Goal: Navigation & Orientation: Find specific page/section

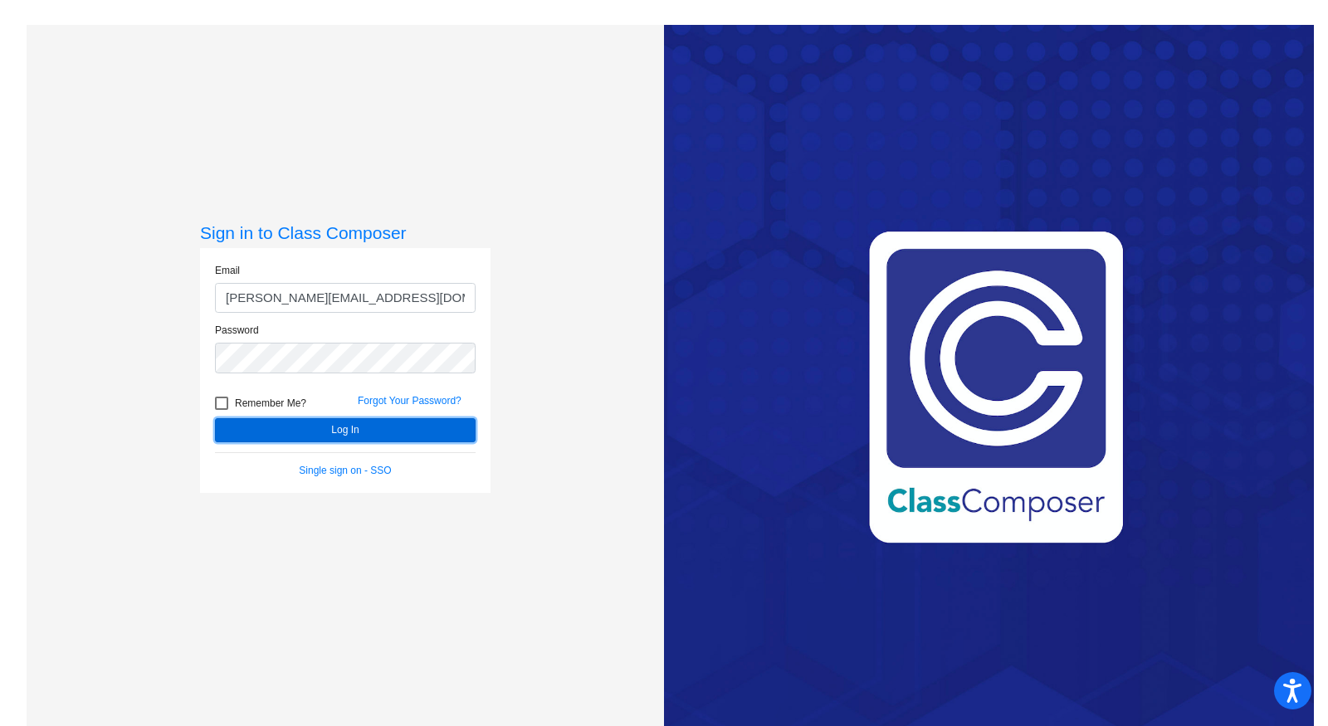
click at [310, 428] on button "Log In" at bounding box center [345, 430] width 261 height 24
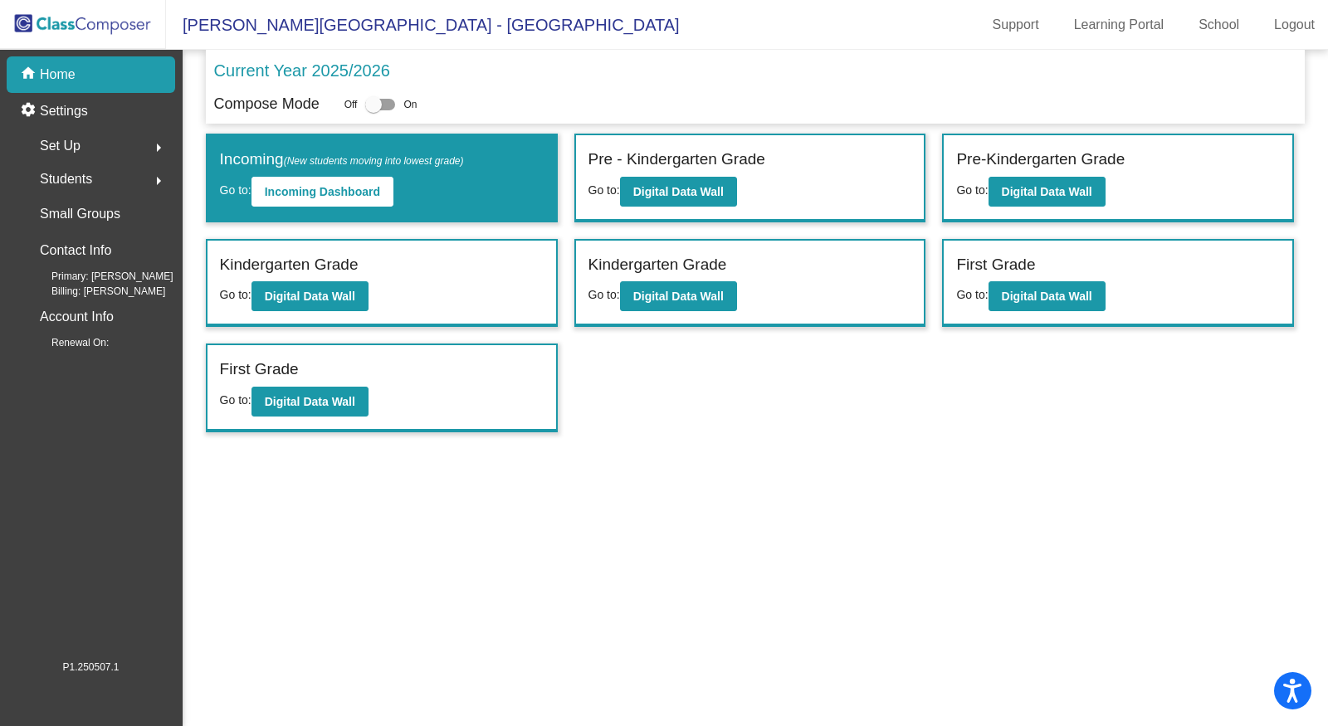
click at [131, 143] on div "Set Up arrow_right" at bounding box center [96, 146] width 159 height 33
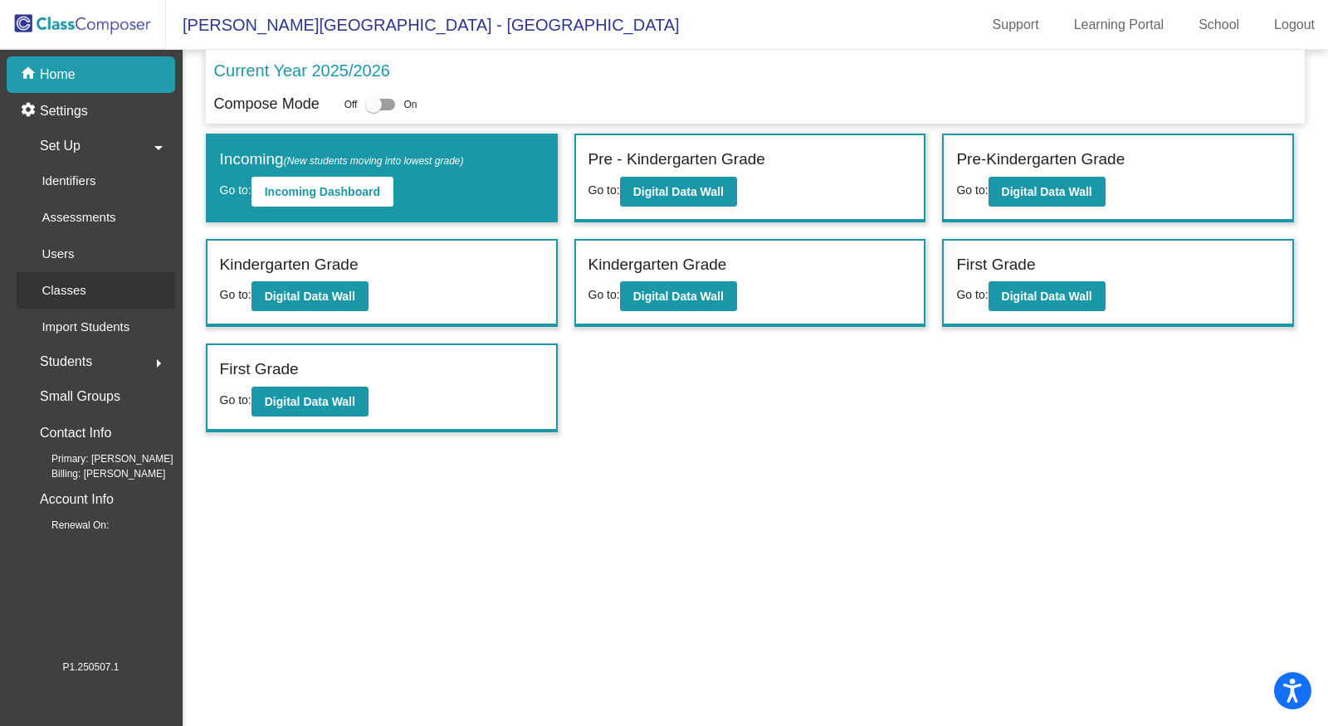
click at [94, 283] on div "Classes" at bounding box center [58, 290] width 83 height 37
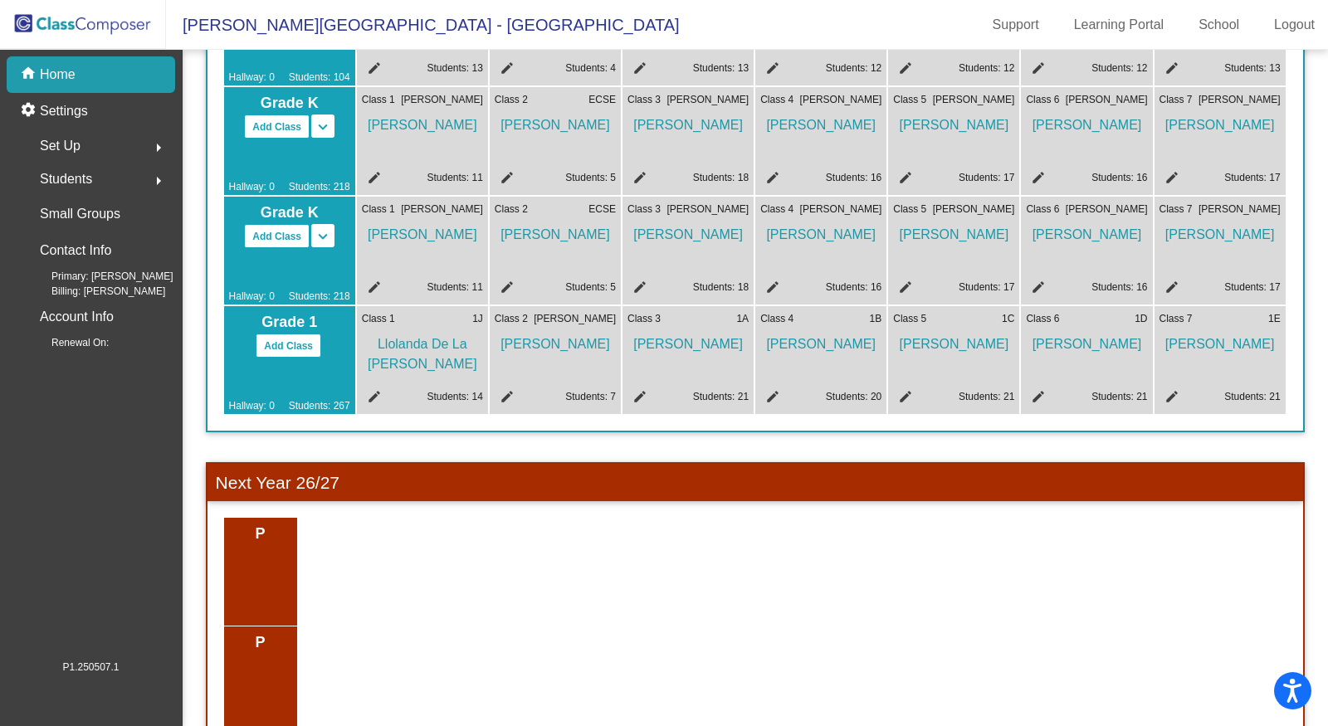
scroll to position [375, 0]
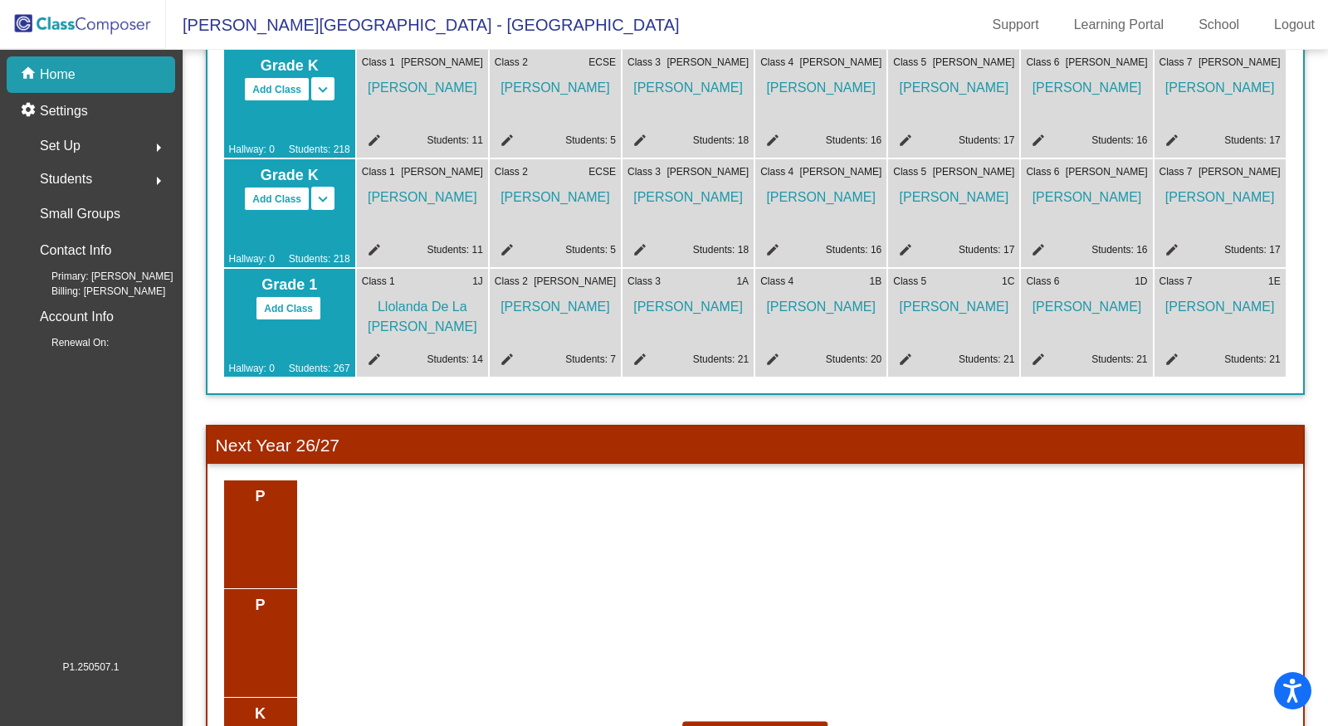
click at [76, 13] on img at bounding box center [83, 24] width 166 height 49
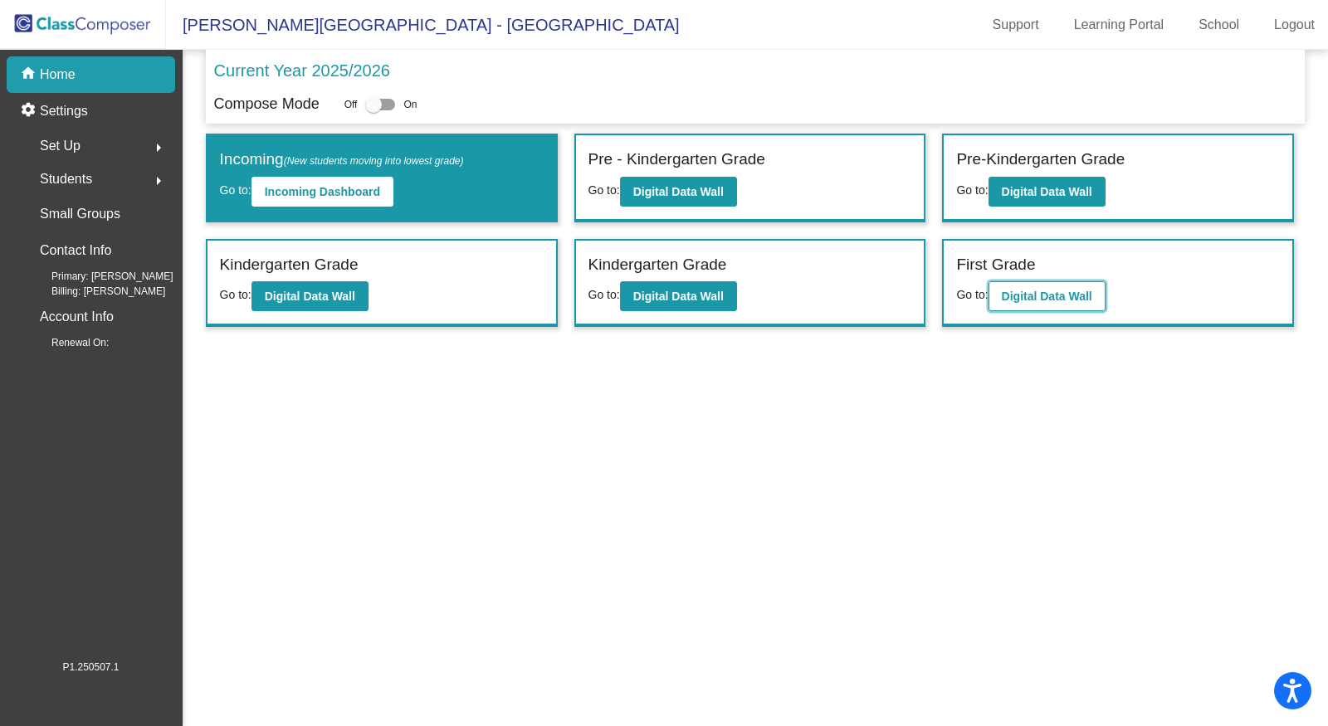
click at [1019, 296] on b "Digital Data Wall" at bounding box center [1047, 296] width 90 height 13
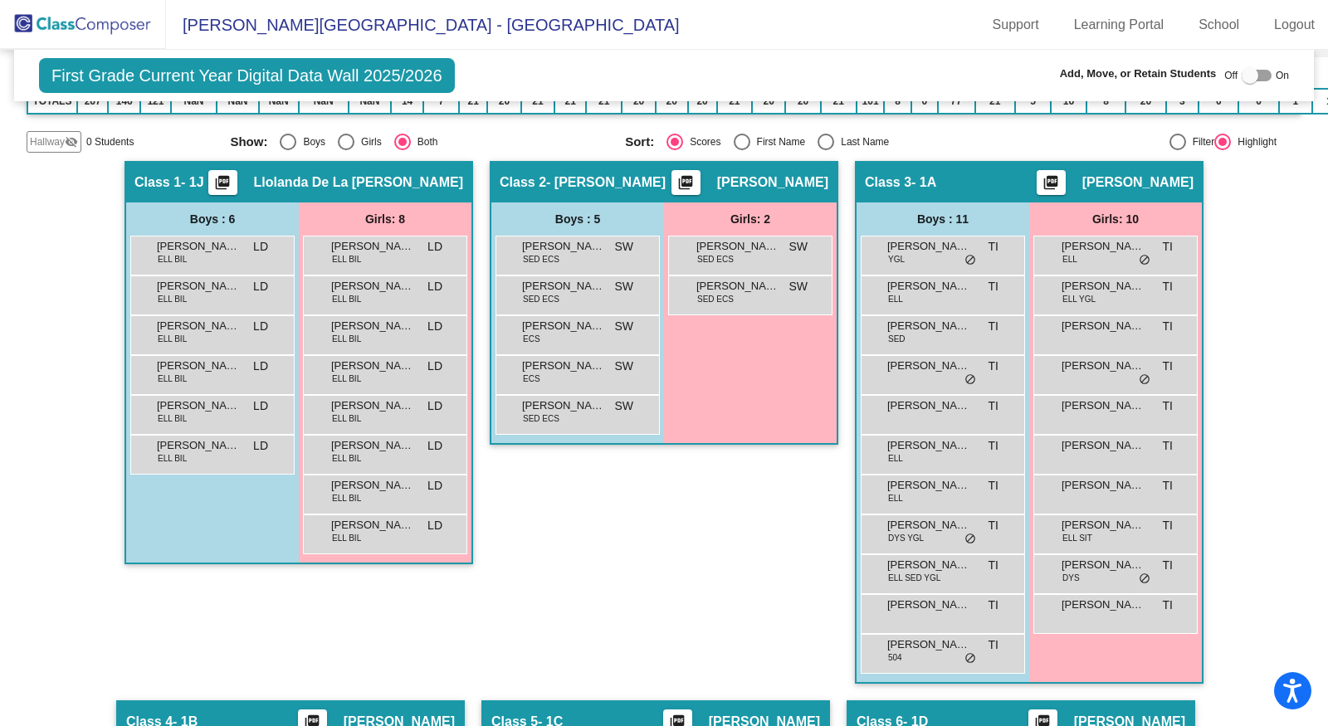
scroll to position [633, 0]
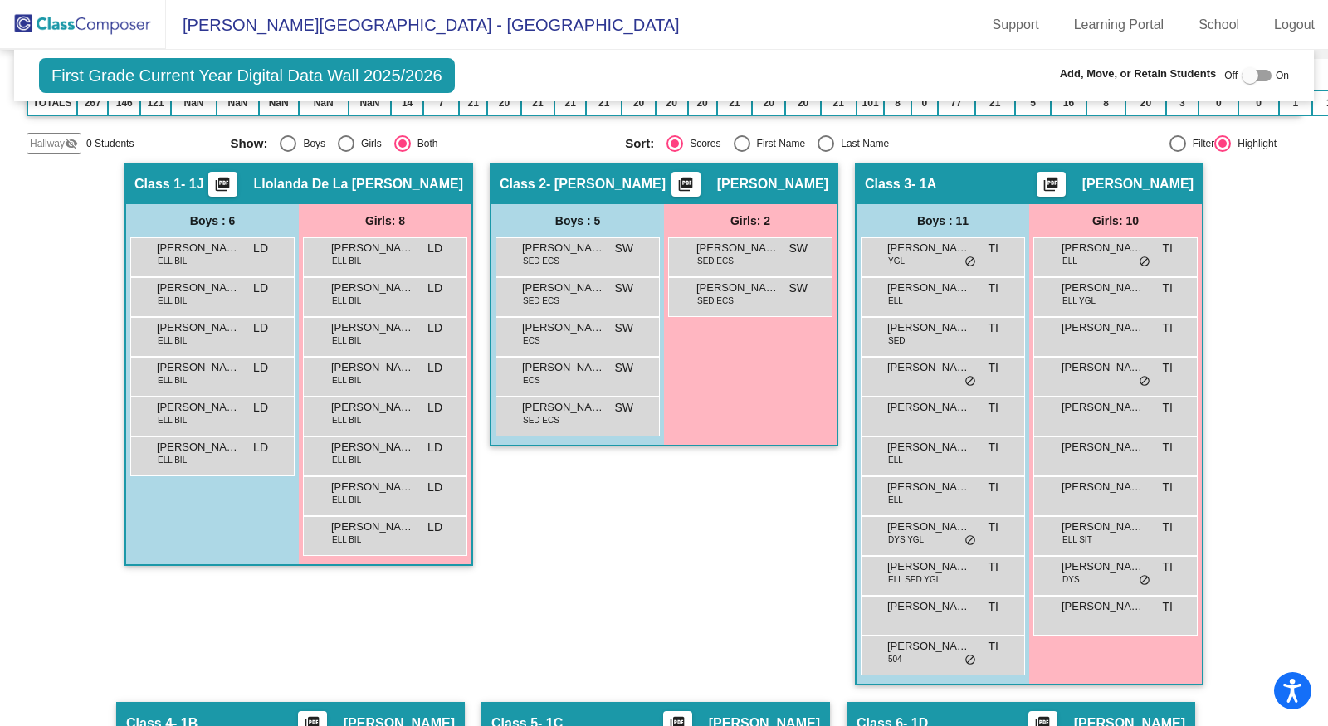
click at [59, 137] on span "Hallway" at bounding box center [47, 143] width 35 height 15
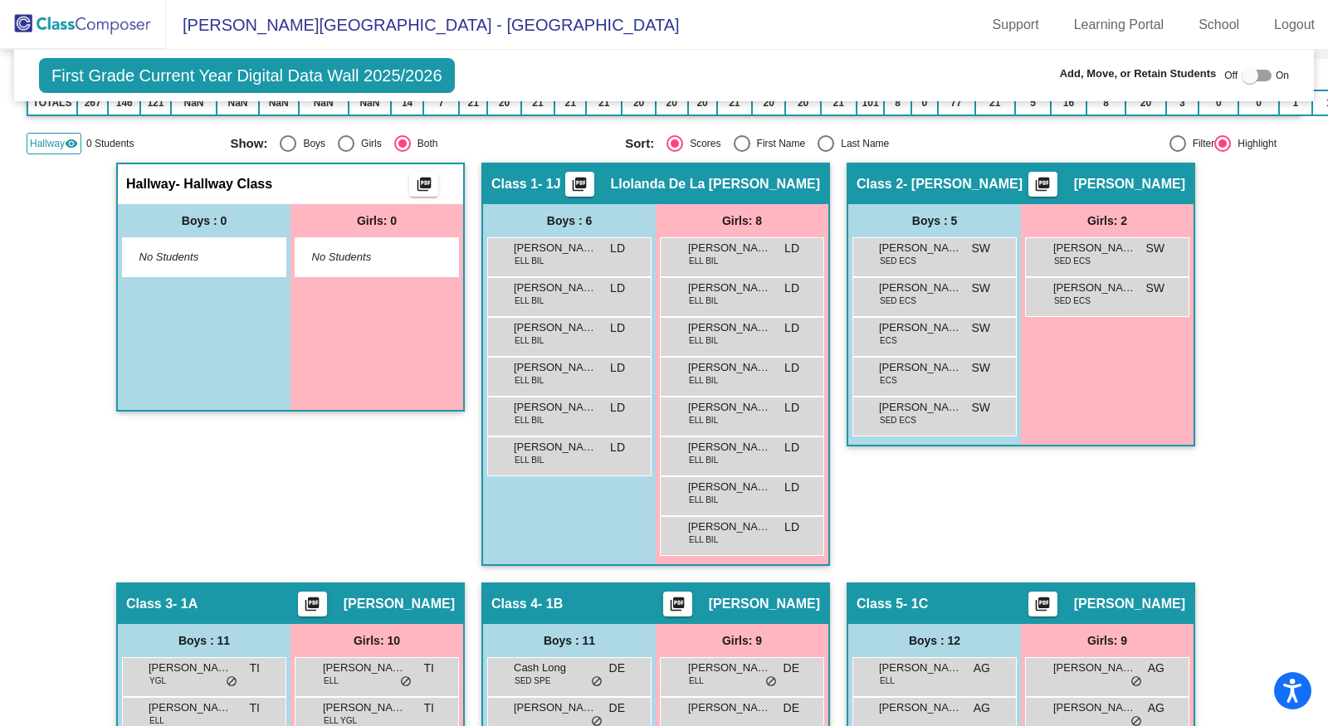
click at [59, 137] on span "Hallway" at bounding box center [47, 143] width 35 height 15
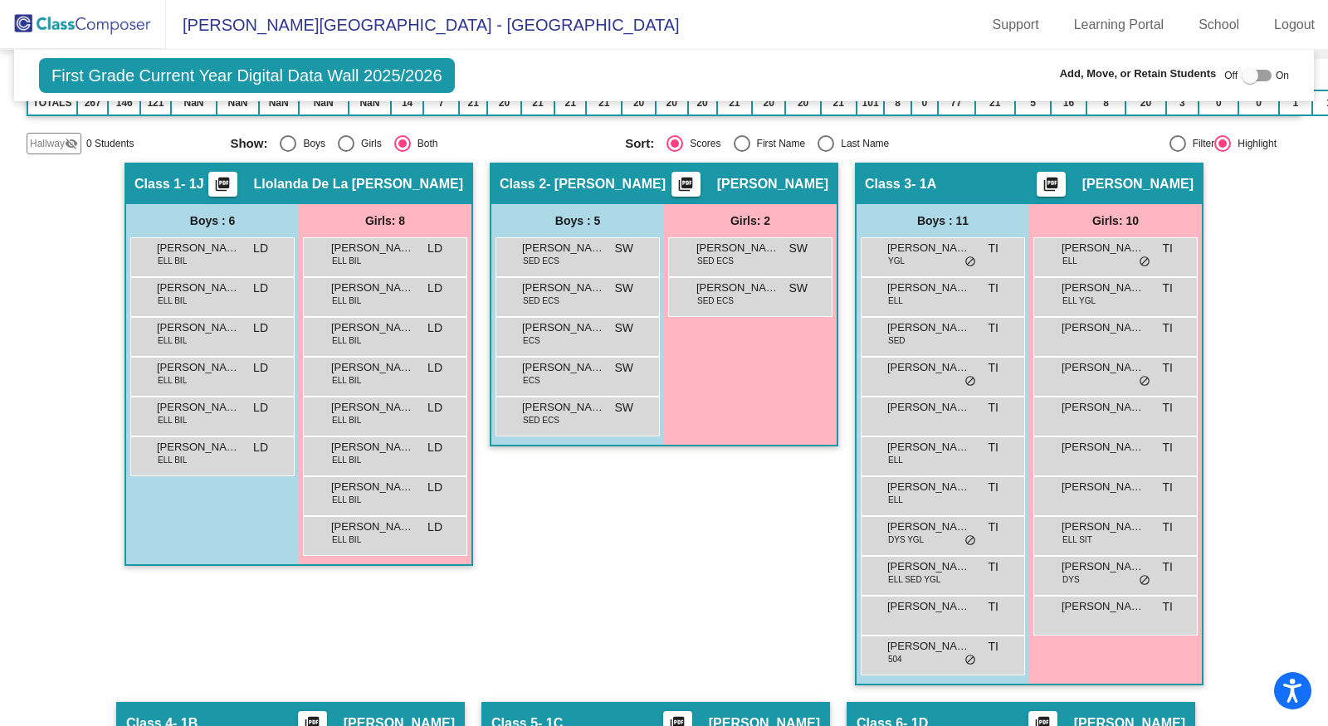
click at [68, 139] on mat-icon "visibility_off" at bounding box center [71, 143] width 13 height 13
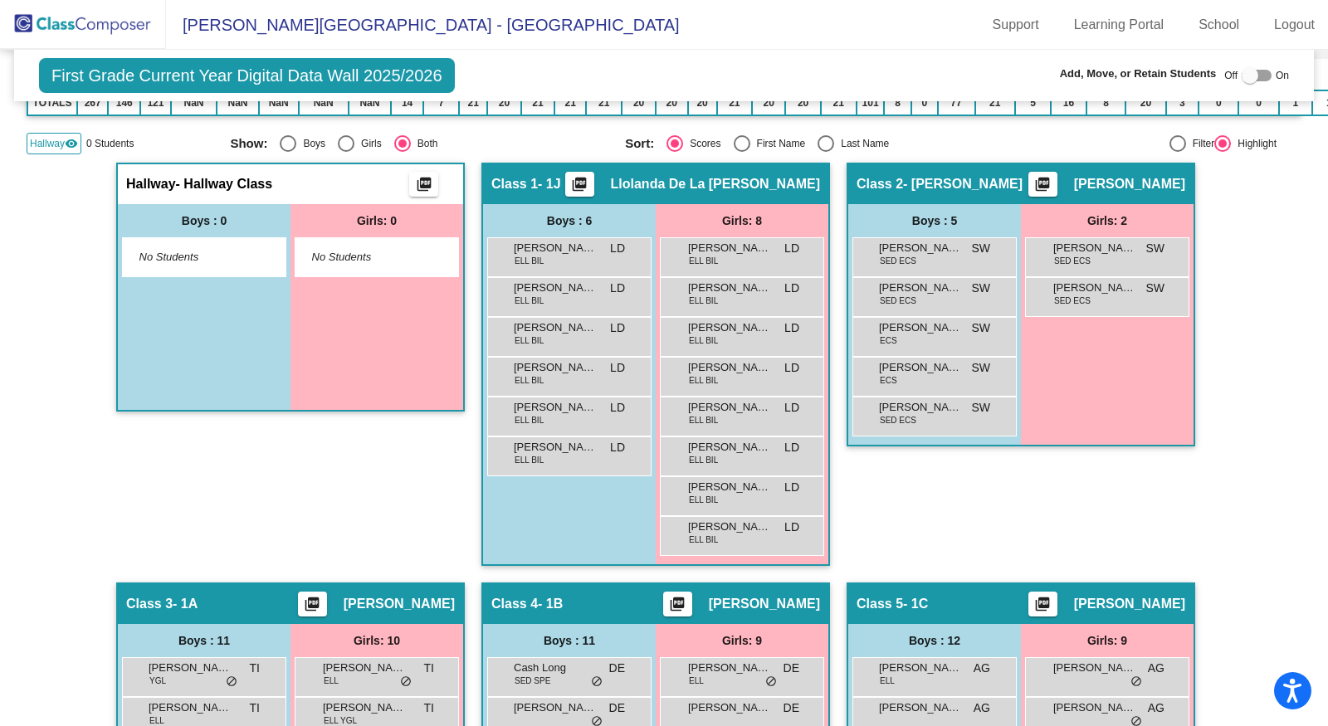
click at [68, 139] on mat-icon "visibility" at bounding box center [71, 143] width 13 height 13
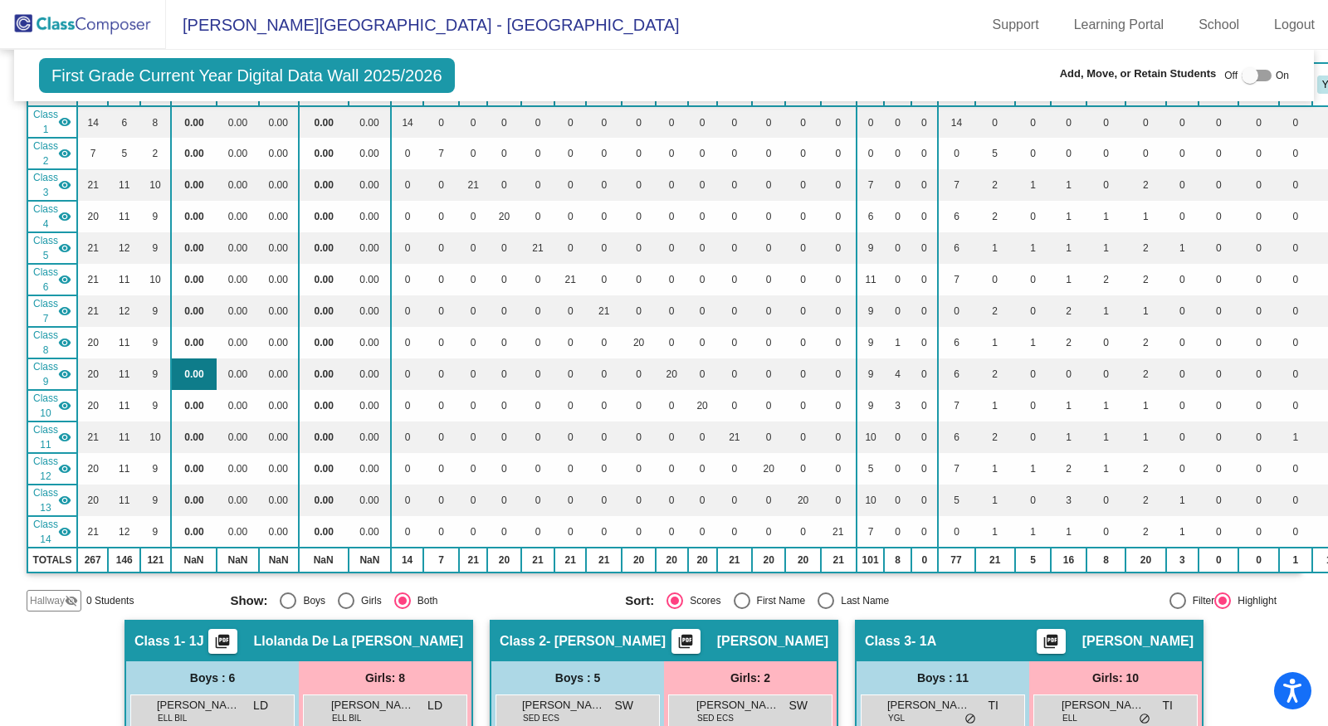
scroll to position [154, 0]
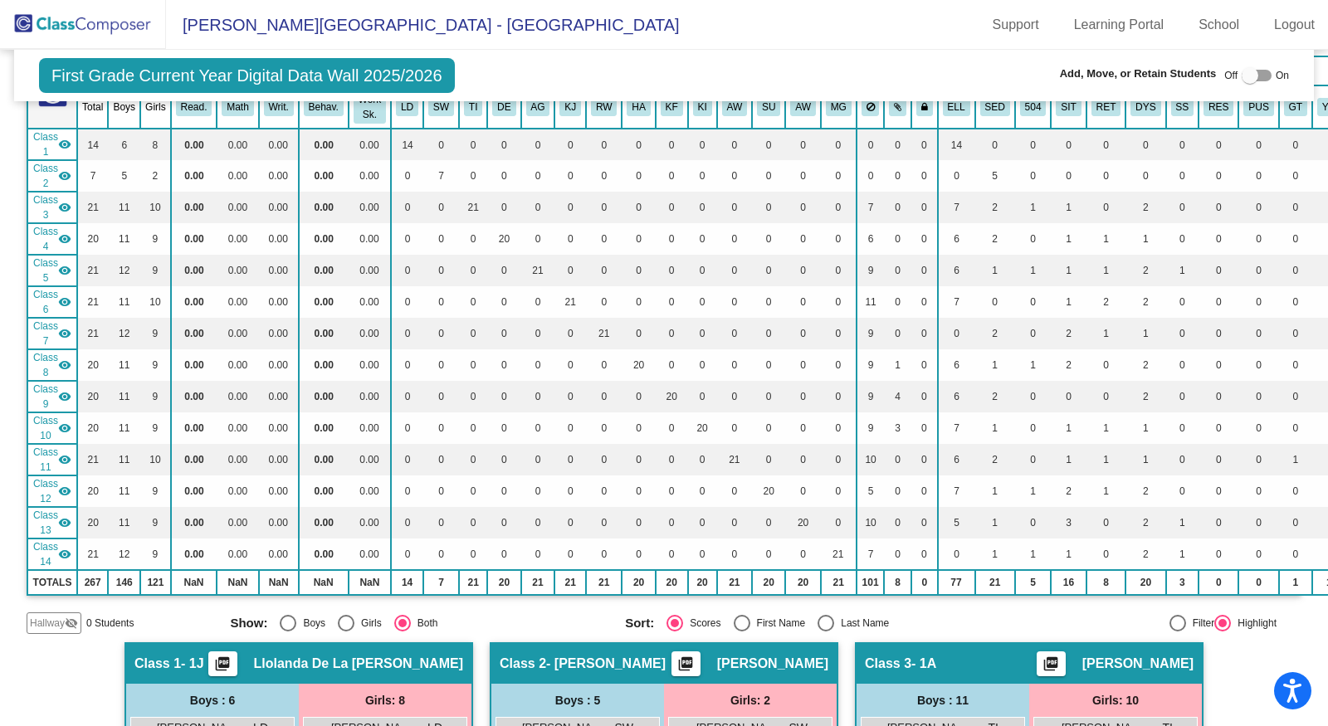
click at [69, 25] on img at bounding box center [83, 24] width 166 height 49
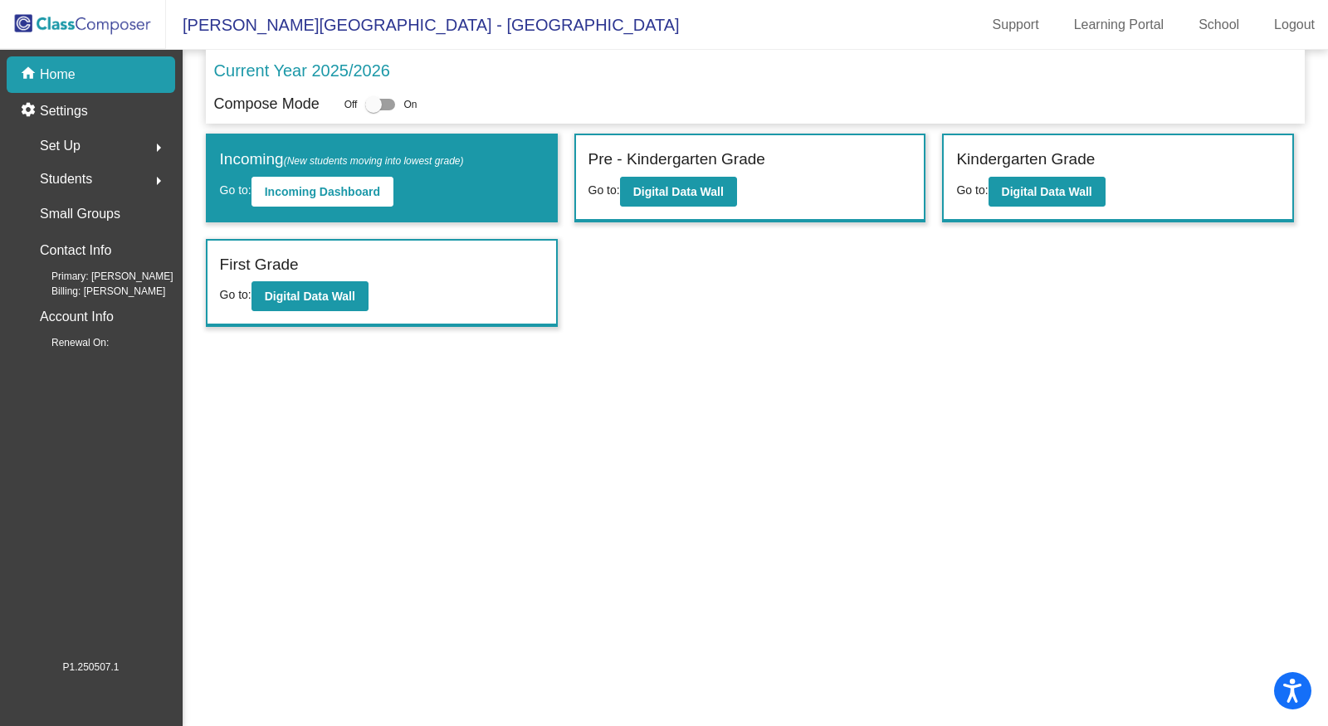
click at [87, 143] on div "Set Up arrow_right" at bounding box center [96, 146] width 159 height 33
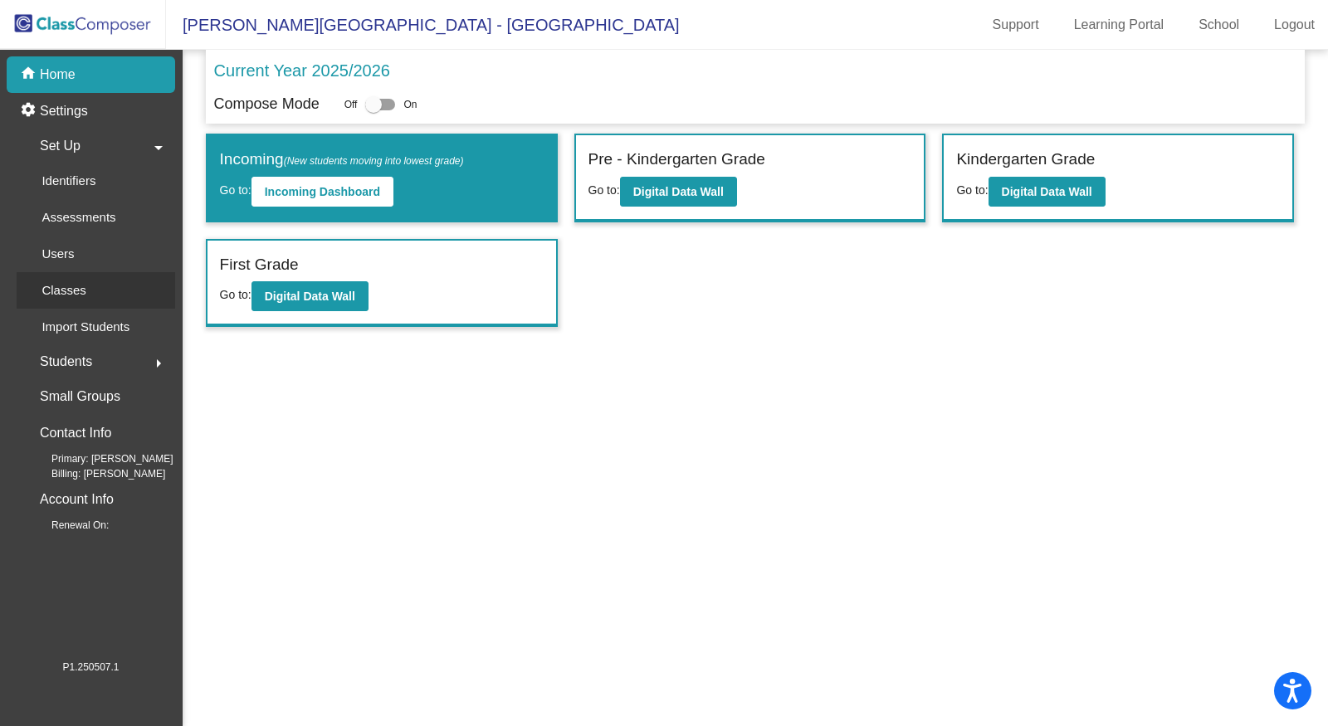
click at [92, 287] on div "Classes" at bounding box center [58, 290] width 83 height 37
